Goal: Information Seeking & Learning: Learn about a topic

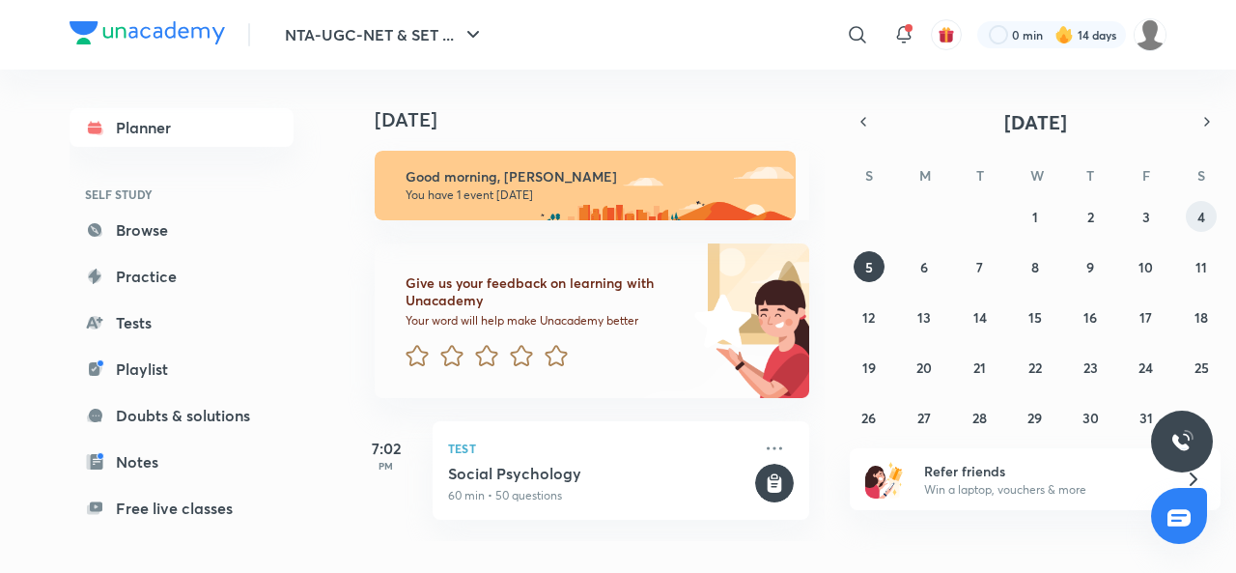
click at [1201, 222] on abbr "4" at bounding box center [1202, 217] width 8 height 18
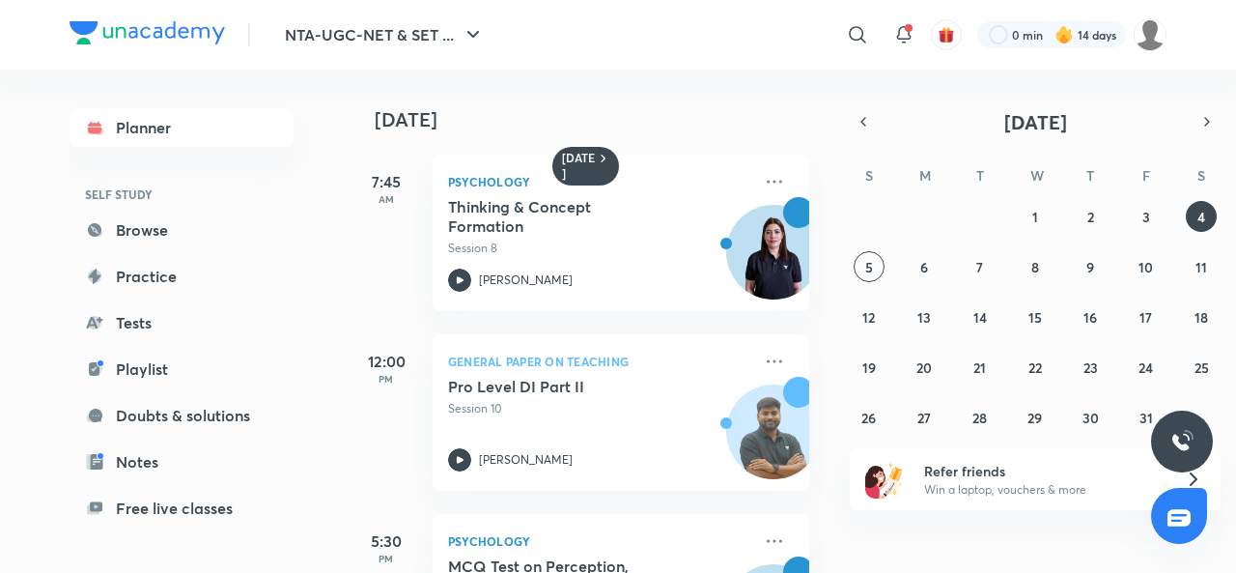
scroll to position [127, 0]
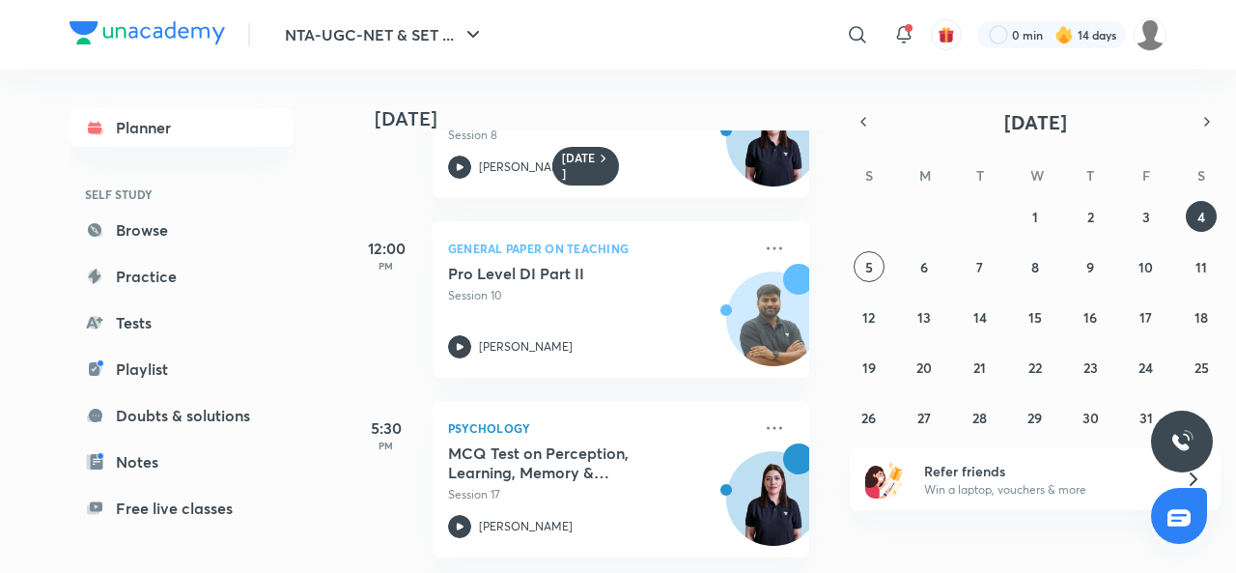
click at [464, 521] on icon at bounding box center [459, 526] width 23 height 23
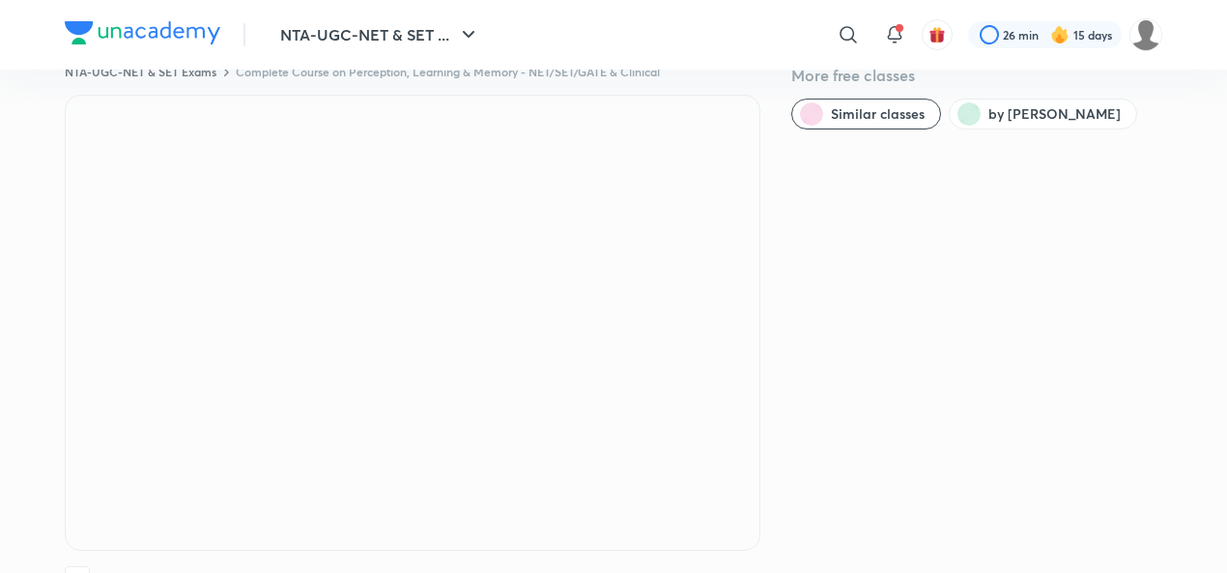
scroll to position [37, 0]
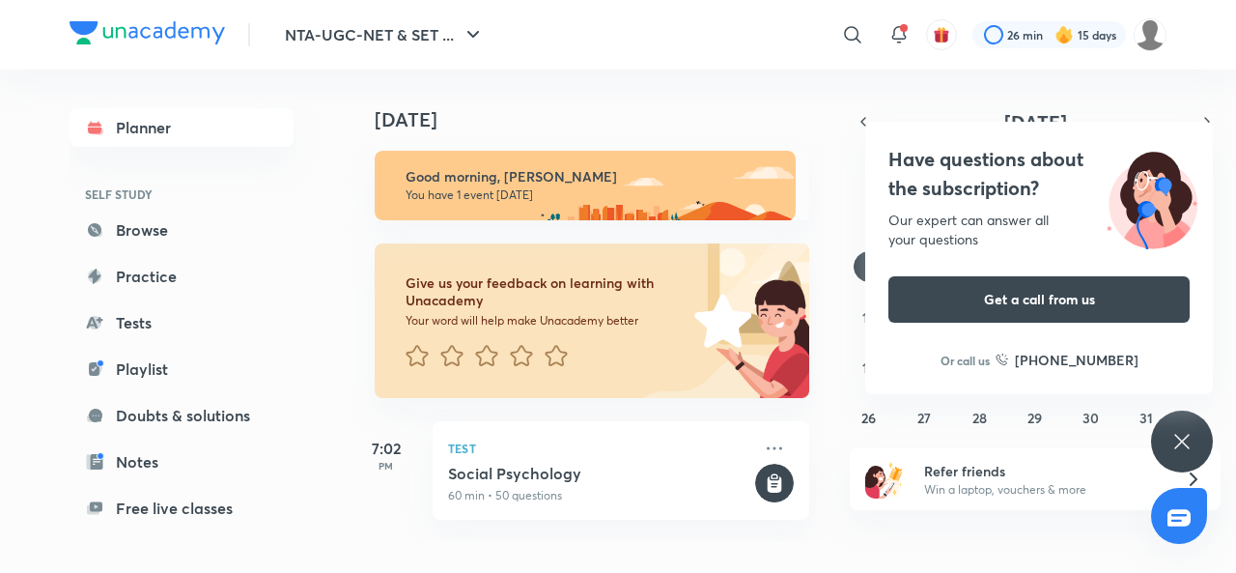
click at [1188, 438] on icon at bounding box center [1182, 441] width 23 height 23
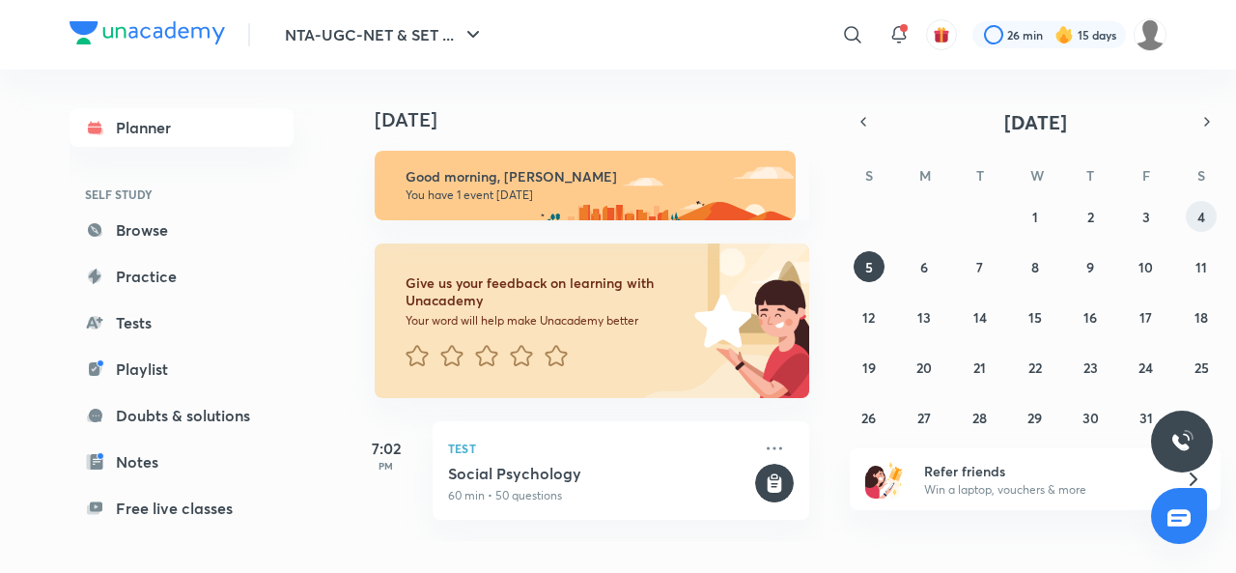
click at [1205, 213] on button "4" at bounding box center [1201, 216] width 31 height 31
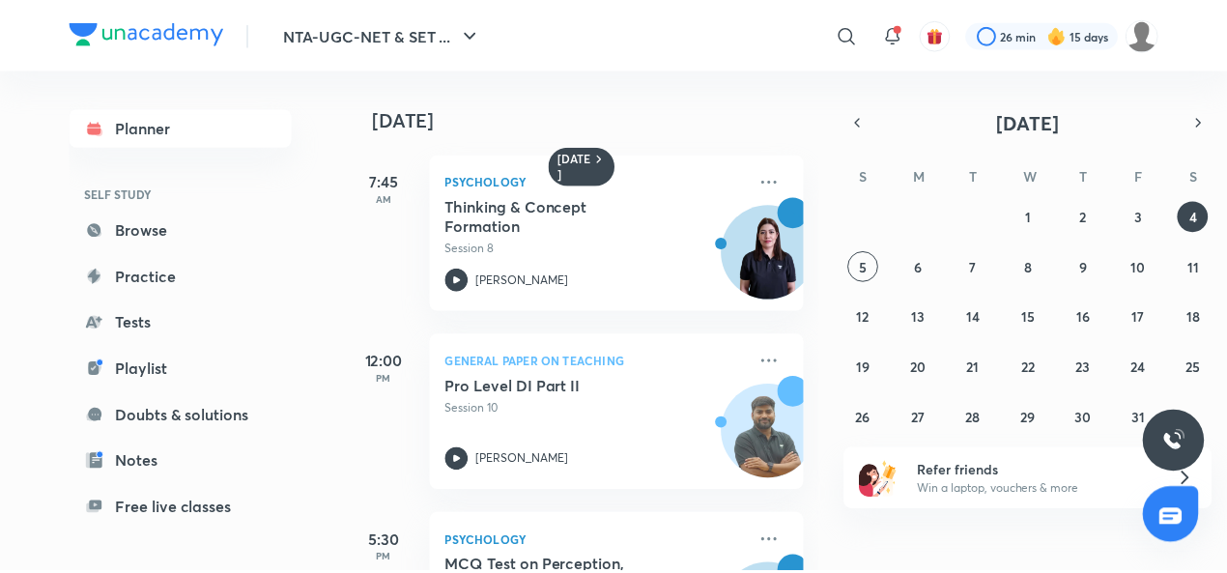
scroll to position [127, 0]
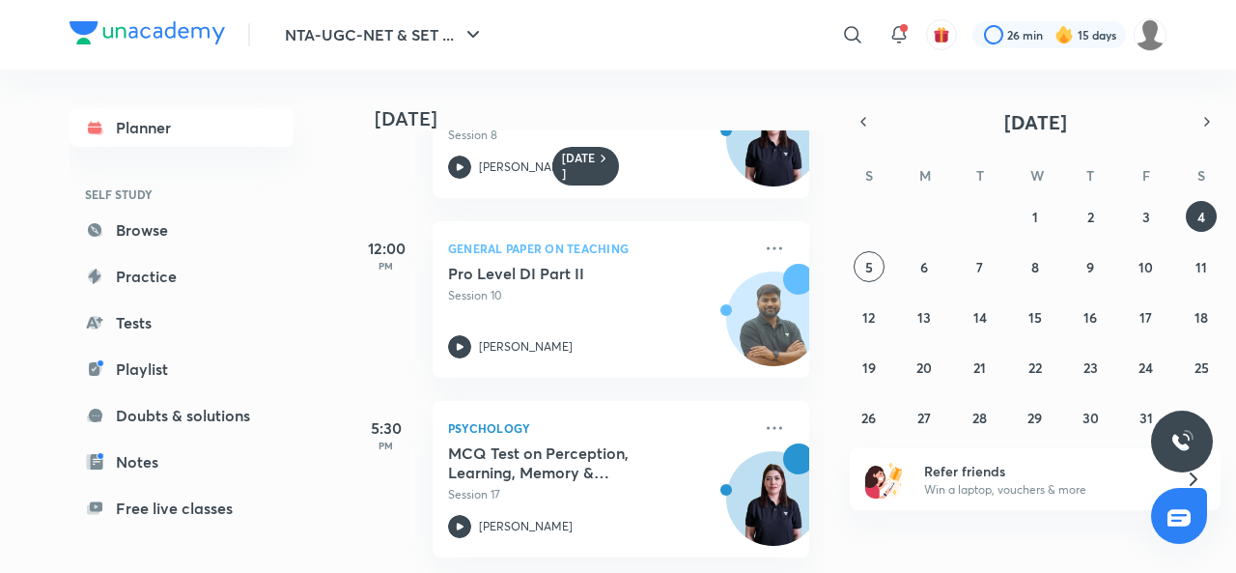
click at [763, 416] on icon at bounding box center [774, 427] width 23 height 23
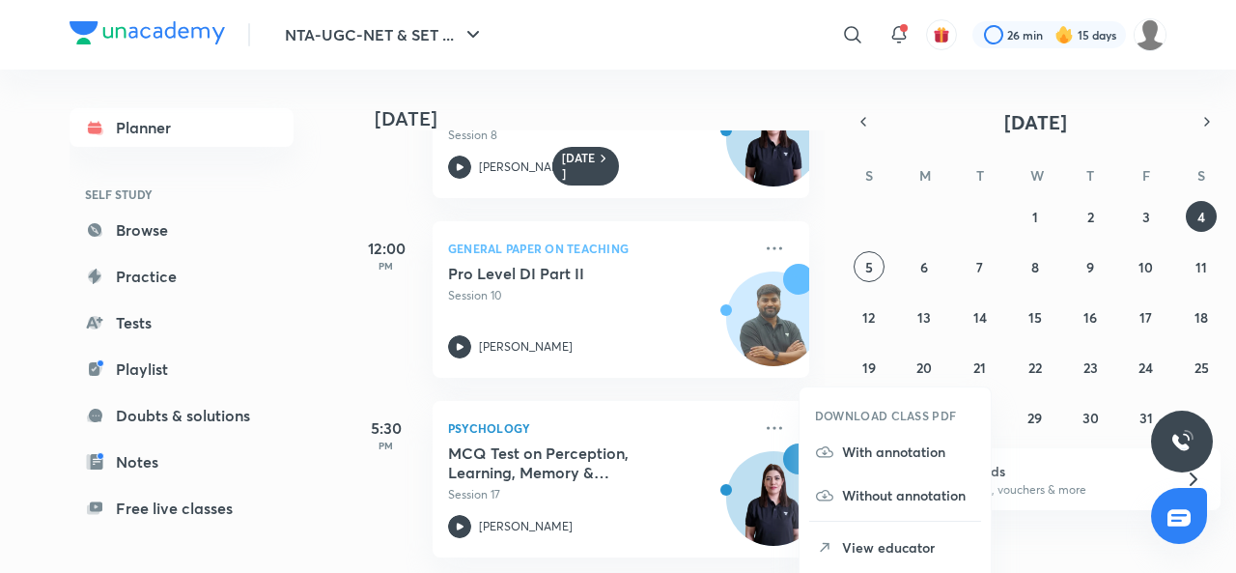
click at [874, 550] on p "View educator" at bounding box center [908, 547] width 133 height 20
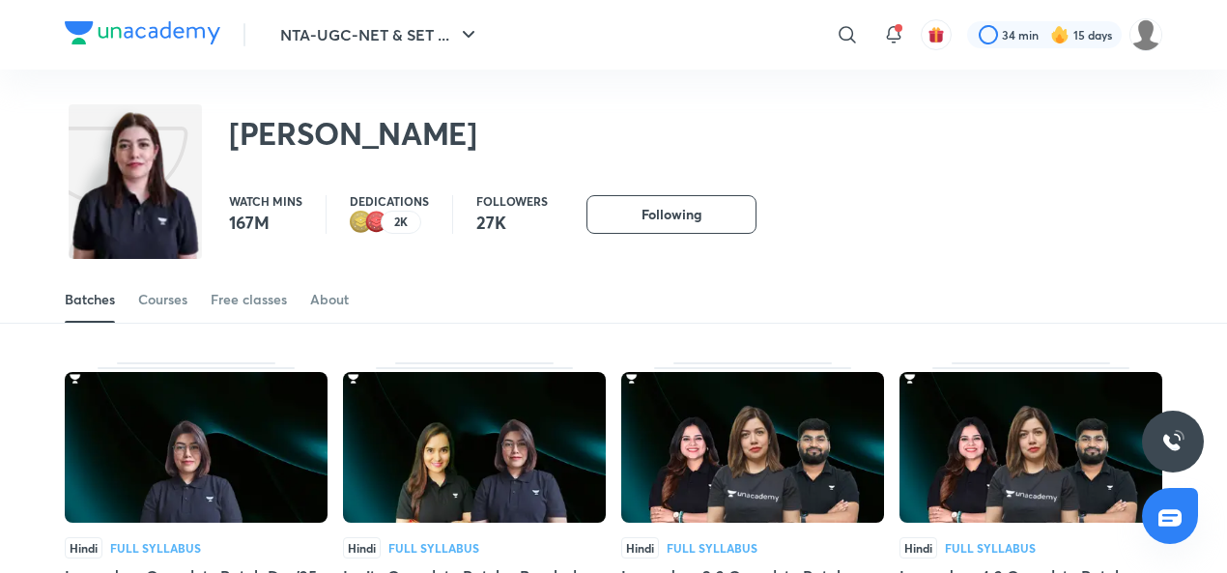
click at [172, 300] on div "Courses" at bounding box center [162, 299] width 49 height 19
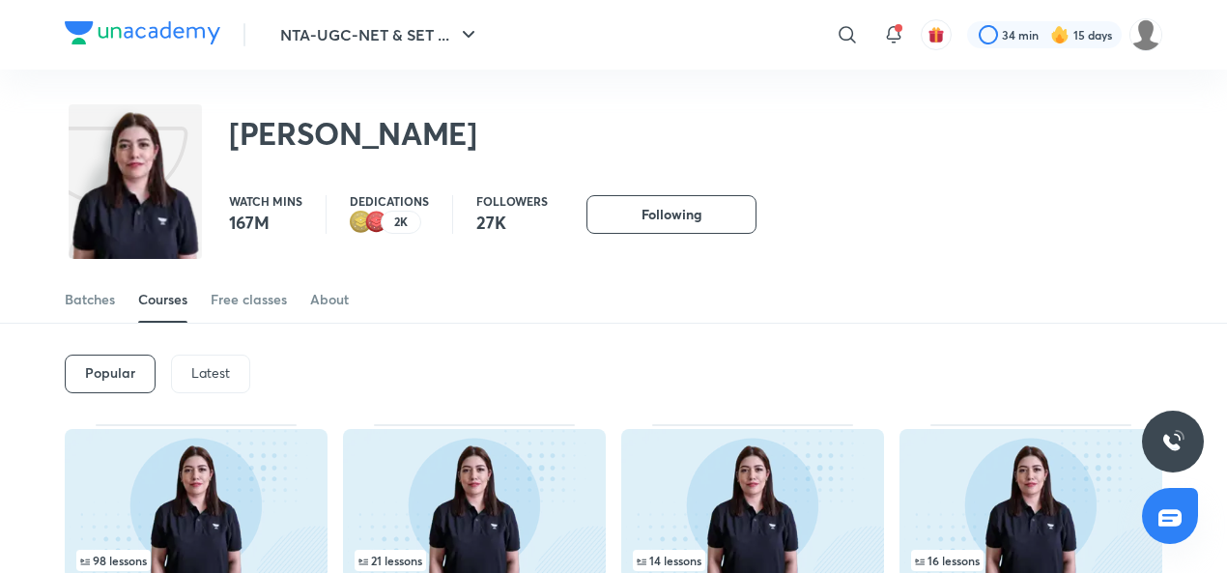
click at [202, 370] on p "Latest" at bounding box center [210, 372] width 39 height 15
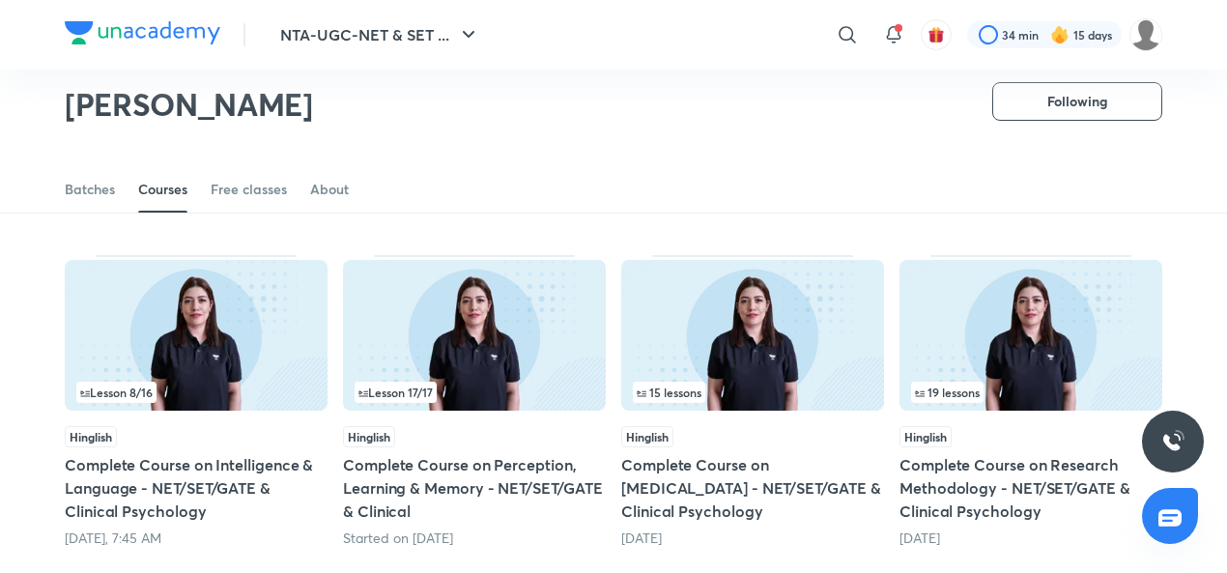
scroll to position [444, 0]
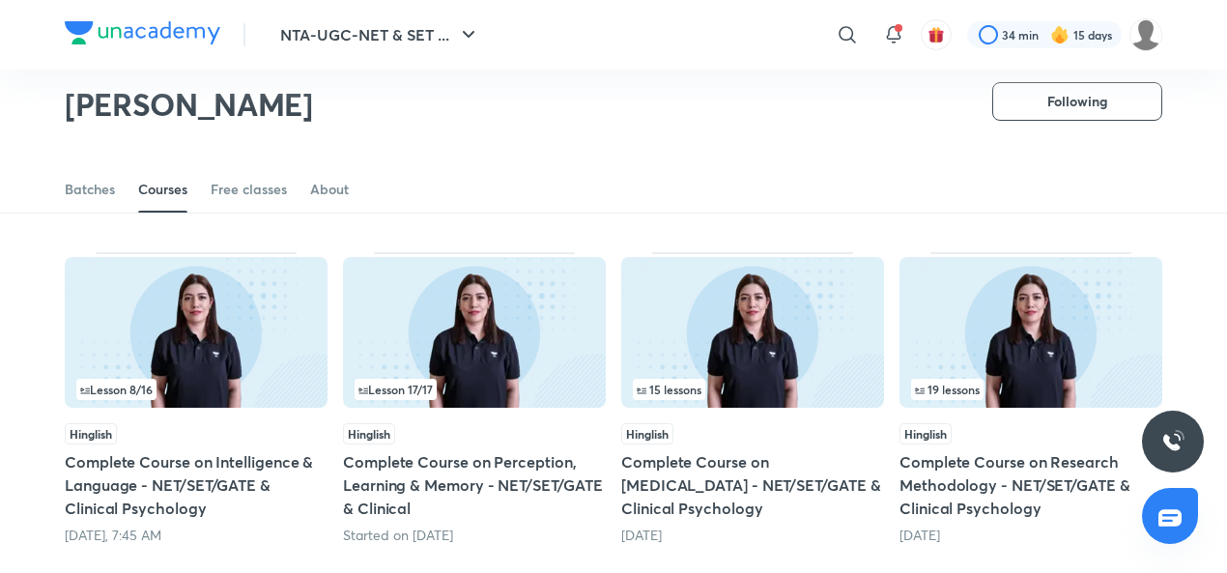
click at [494, 460] on h5 "Complete Course on Perception, Learning & Memory - NET/SET/GATE & Clinical" at bounding box center [474, 485] width 263 height 70
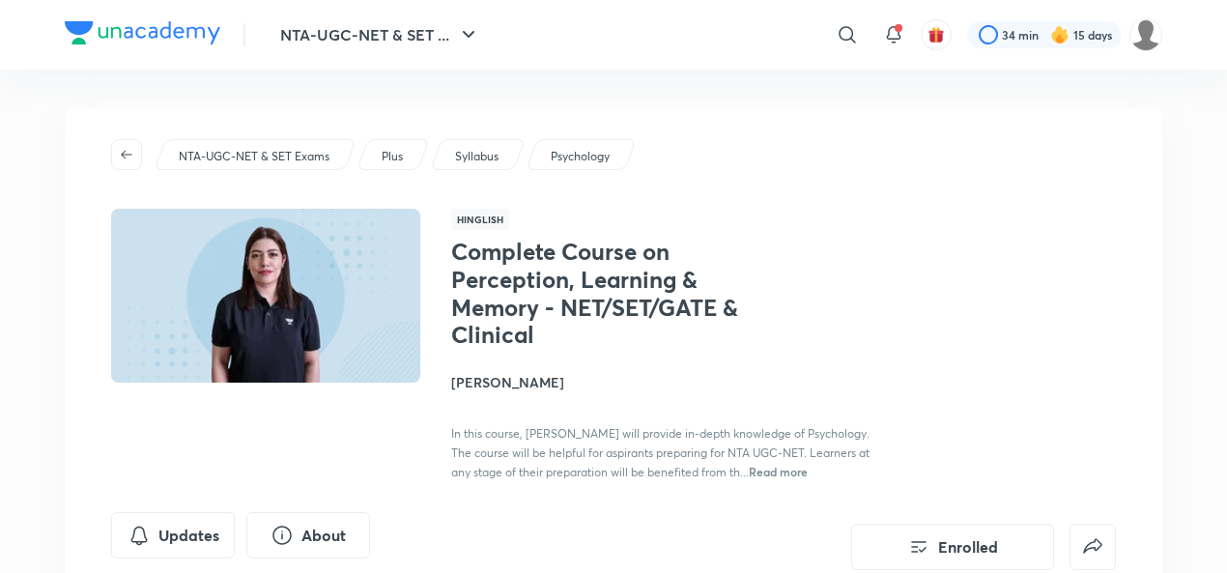
click at [181, 524] on button "Updates" at bounding box center [173, 535] width 124 height 46
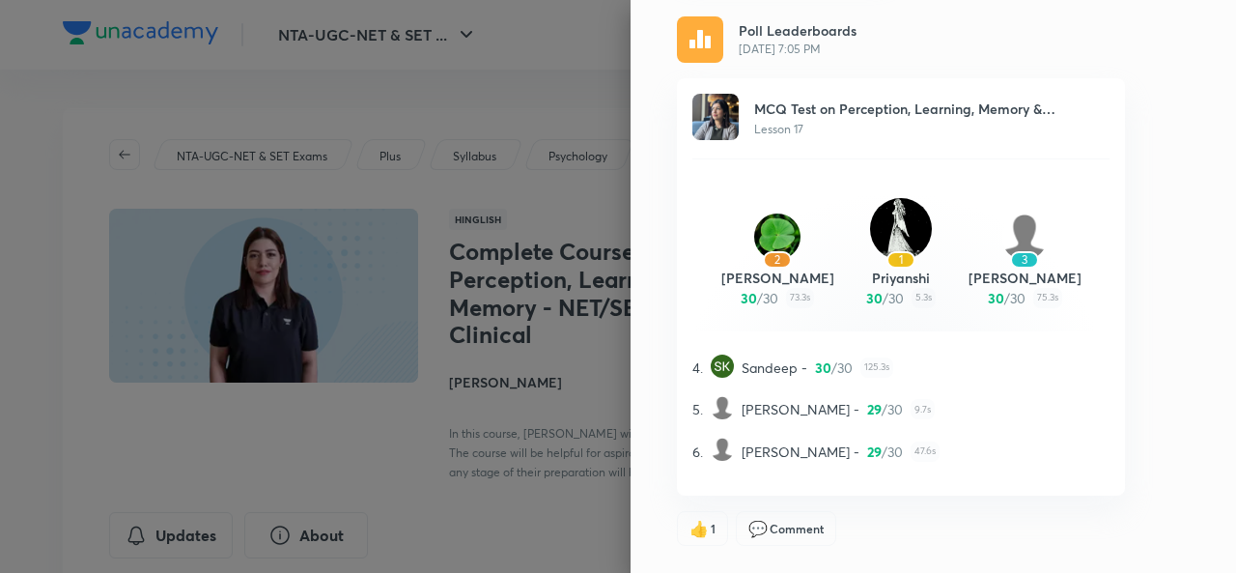
scroll to position [211, 0]
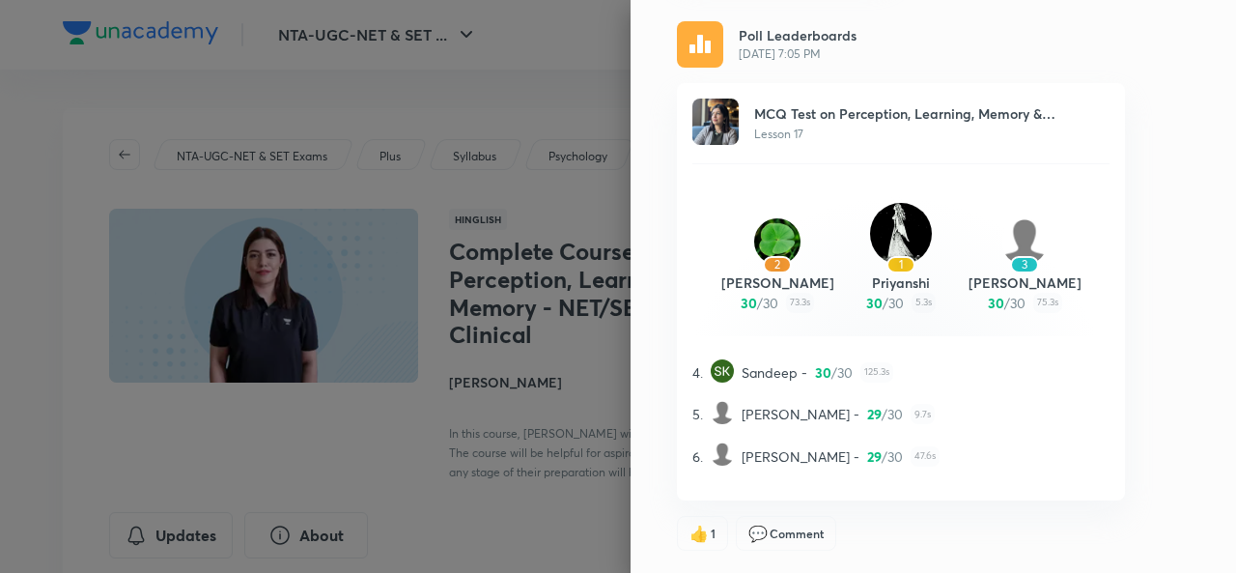
click at [775, 49] on span "Oct 4, 7:05 PM" at bounding box center [798, 53] width 118 height 17
click at [685, 42] on img at bounding box center [700, 44] width 46 height 46
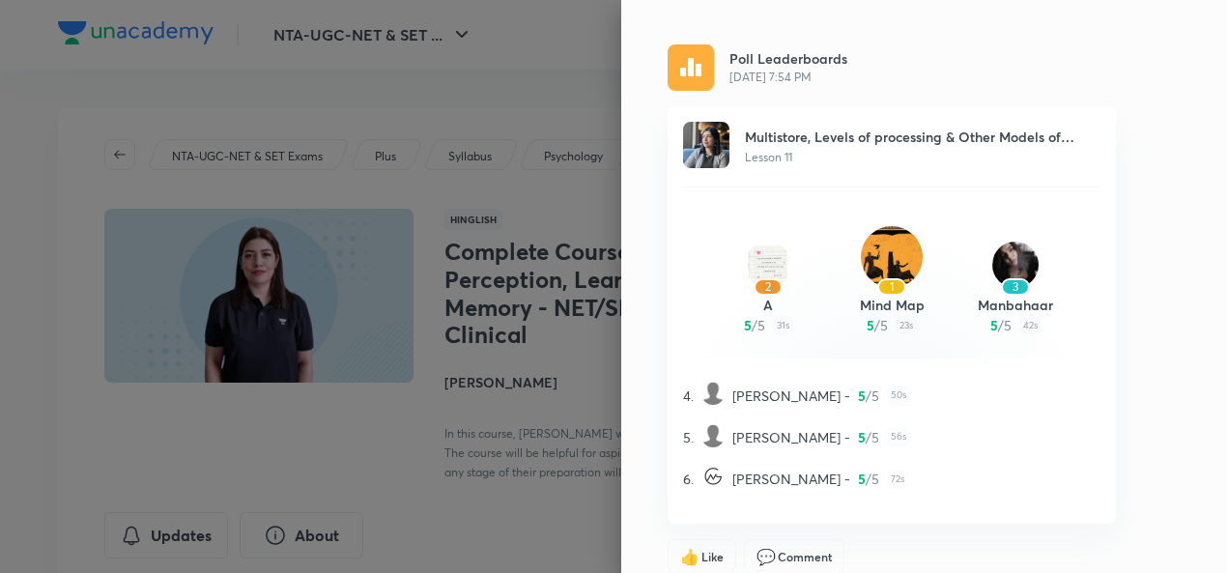
scroll to position [0, 0]
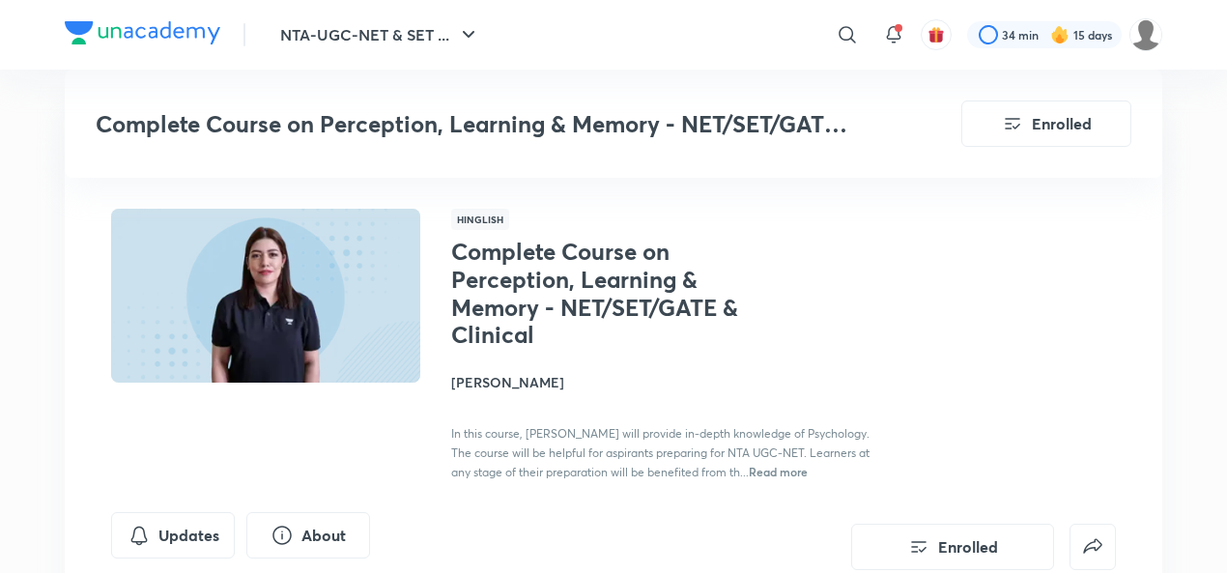
scroll to position [444, 0]
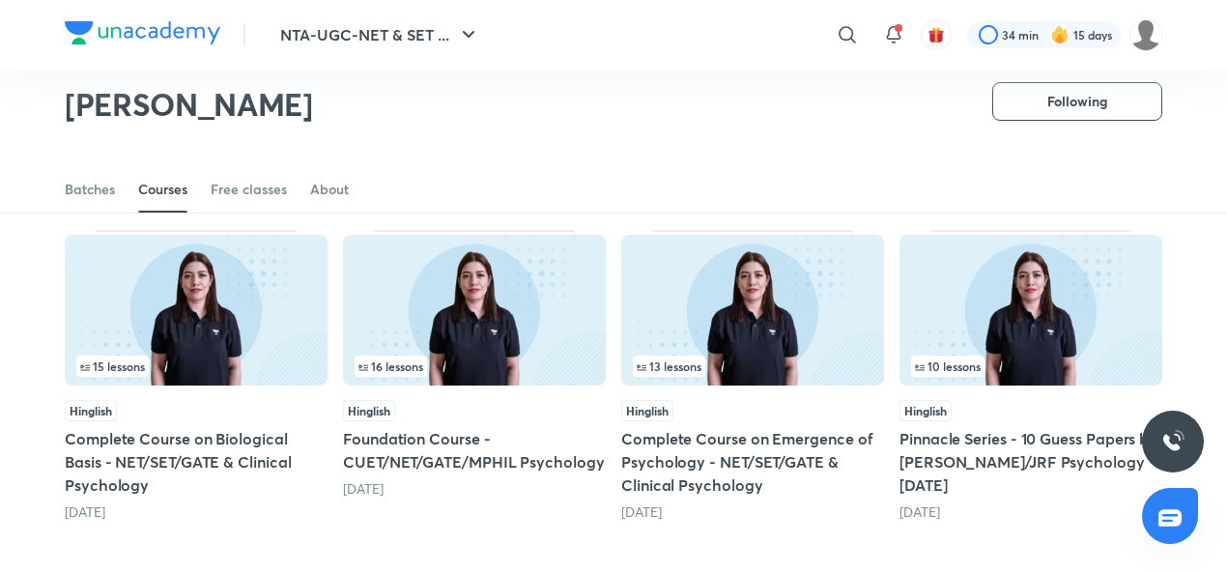
scroll to position [802, 0]
